Goal: Obtain resource: Obtain resource

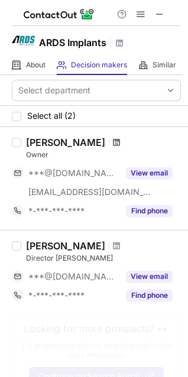
click at [113, 143] on span at bounding box center [116, 142] width 7 height 9
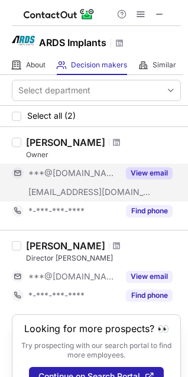
click at [144, 171] on button "View email" at bounding box center [149, 173] width 47 height 12
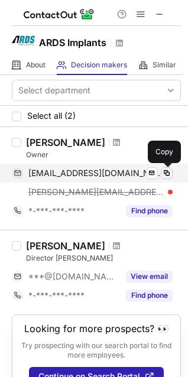
click at [165, 172] on span at bounding box center [166, 173] width 9 height 9
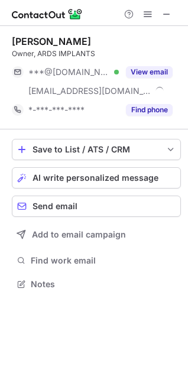
scroll to position [276, 188]
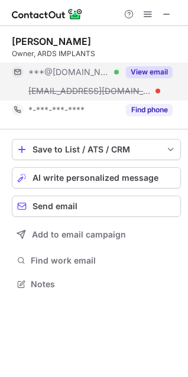
click at [153, 68] on button "View email" at bounding box center [149, 72] width 47 height 12
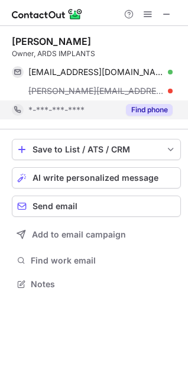
click at [143, 109] on button "Find phone" at bounding box center [149, 110] width 47 height 12
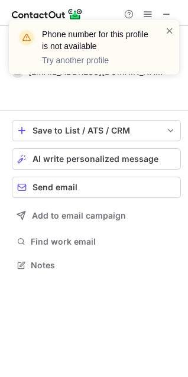
scroll to position [238, 188]
